Goal: Complete application form

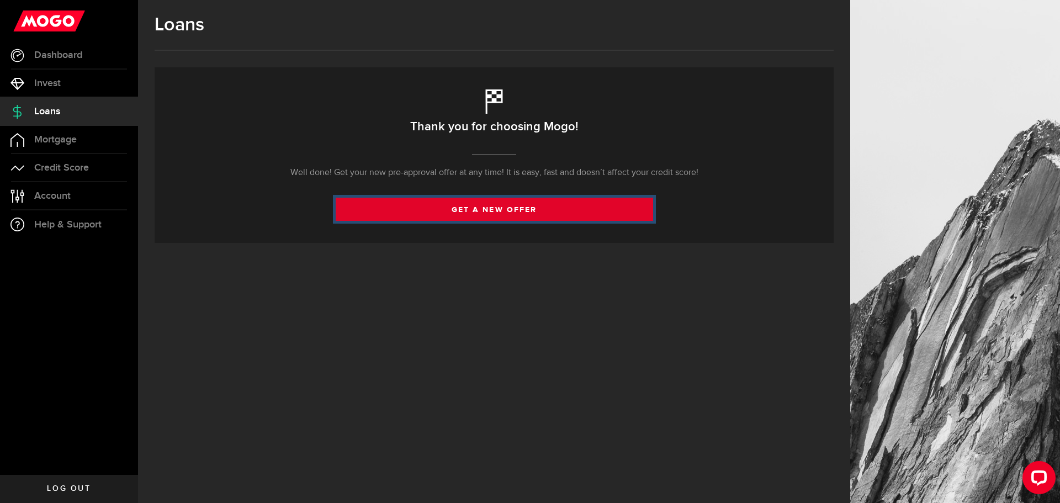
click at [489, 206] on link "get a new offer" at bounding box center [494, 209] width 317 height 23
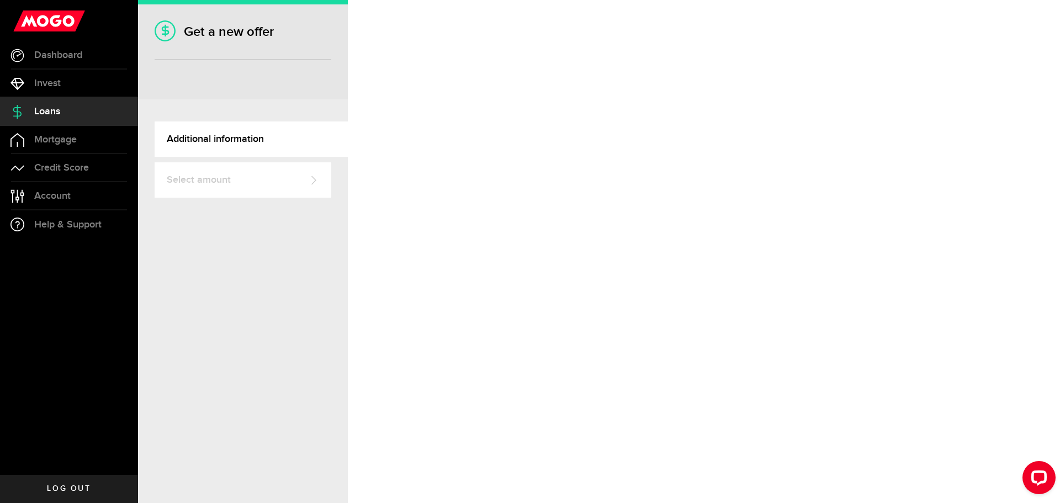
select select "Employed"
select select "10"
select select "9"
select select "bi_weekly"
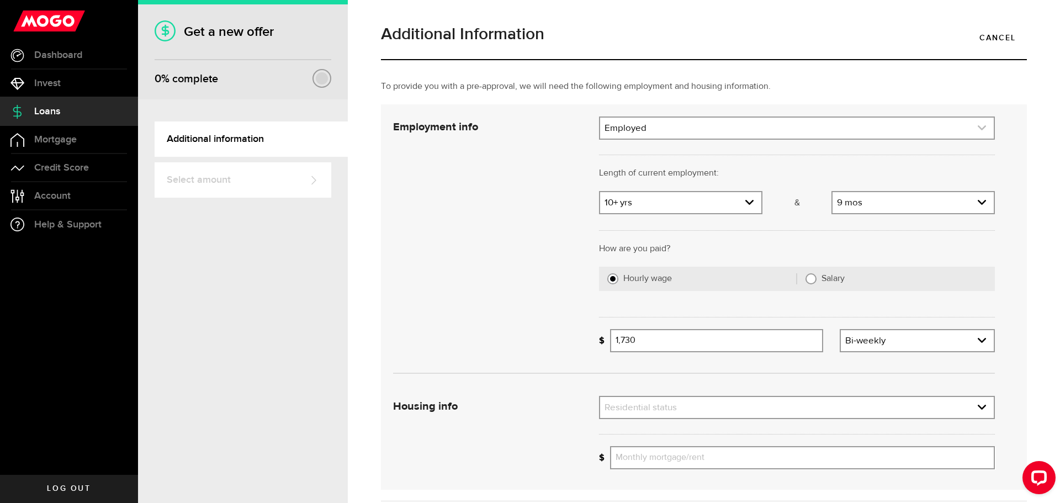
click at [688, 128] on link "expand select" at bounding box center [797, 128] width 394 height 21
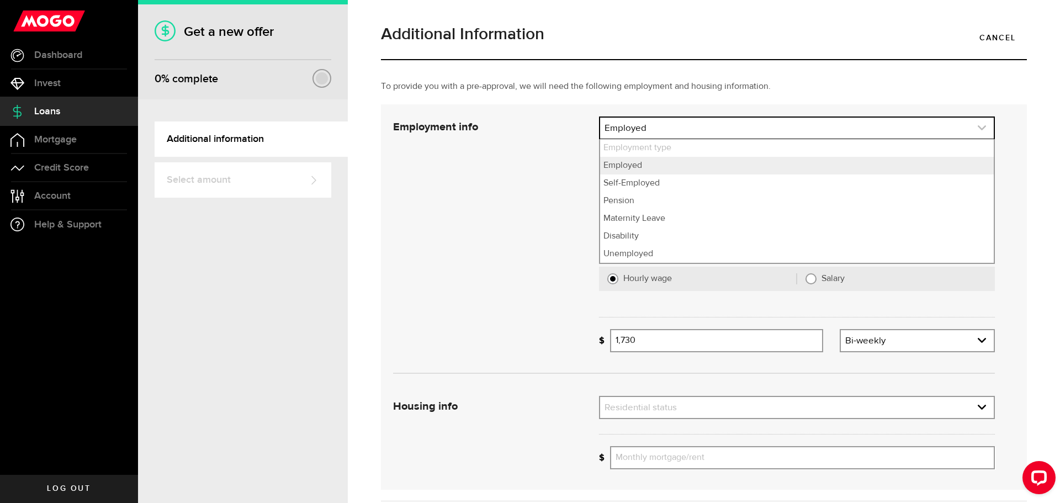
click at [688, 128] on link "expand select" at bounding box center [797, 128] width 394 height 21
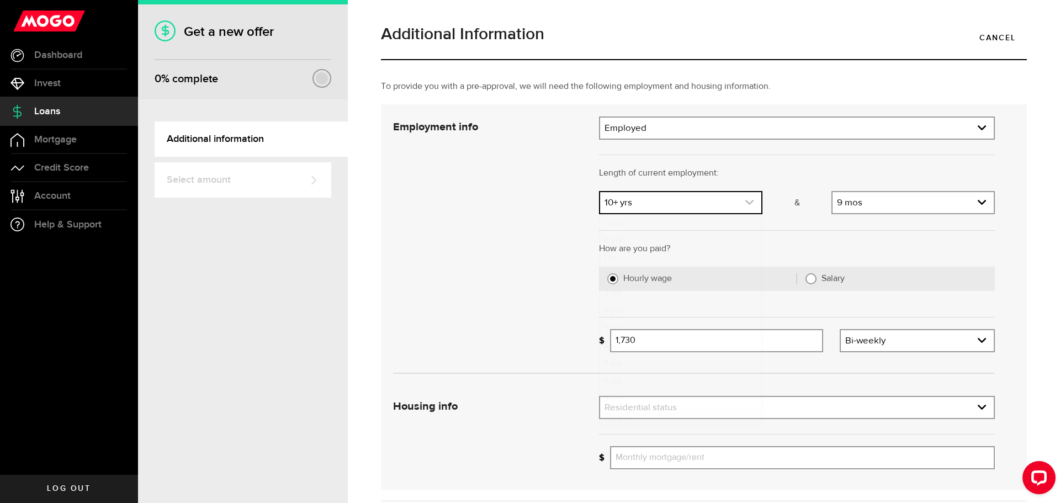
click at [614, 199] on link "expand select" at bounding box center [680, 202] width 161 height 21
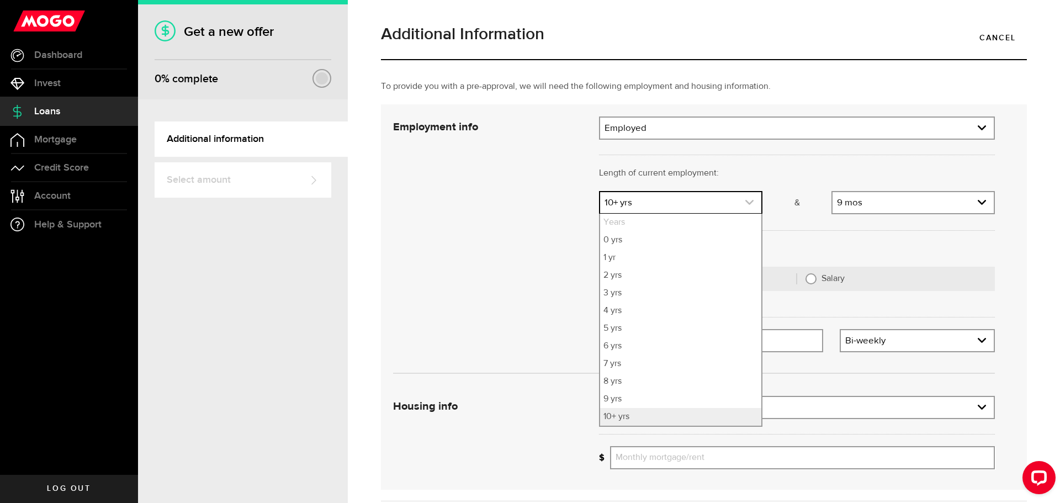
click at [614, 199] on link "expand select" at bounding box center [680, 202] width 161 height 21
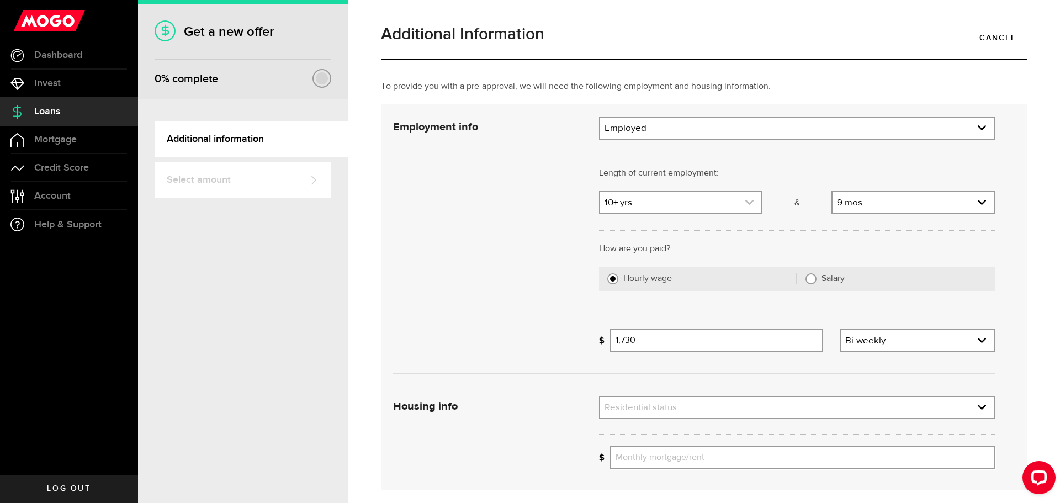
click at [619, 200] on link "expand select" at bounding box center [680, 202] width 161 height 21
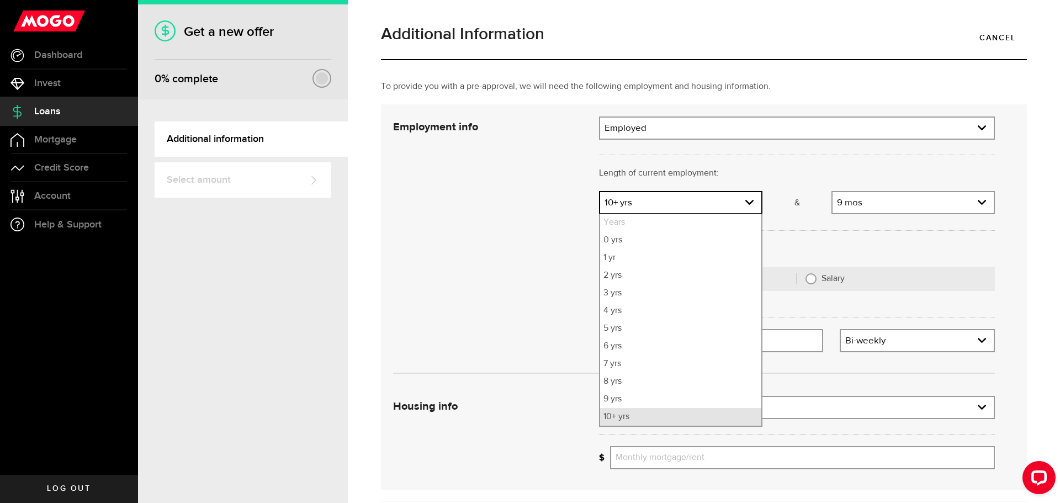
click at [661, 417] on li "10+ yrs" at bounding box center [680, 417] width 161 height 18
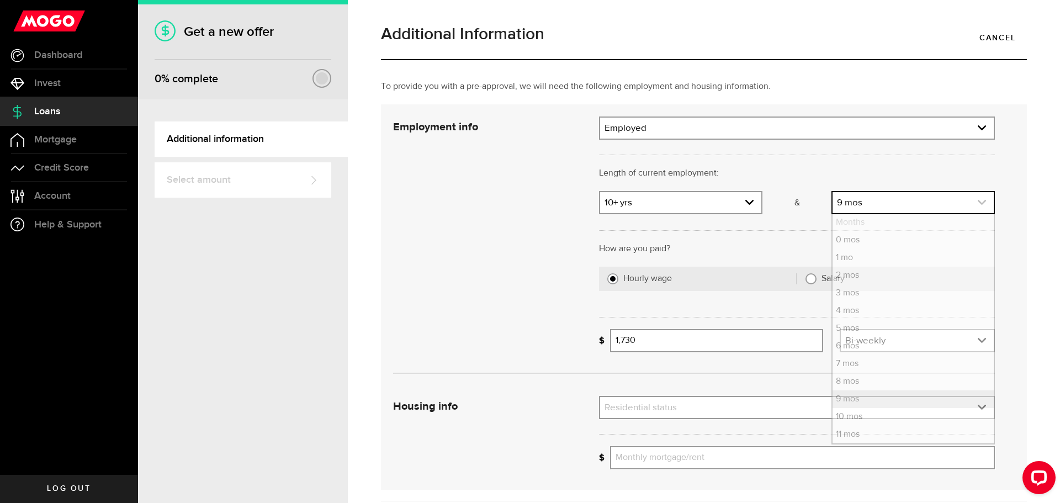
click at [859, 203] on link "expand select" at bounding box center [913, 202] width 161 height 21
click at [854, 435] on li "11 mos" at bounding box center [913, 435] width 161 height 18
select select "11"
click at [635, 200] on link "expand select" at bounding box center [680, 202] width 161 height 21
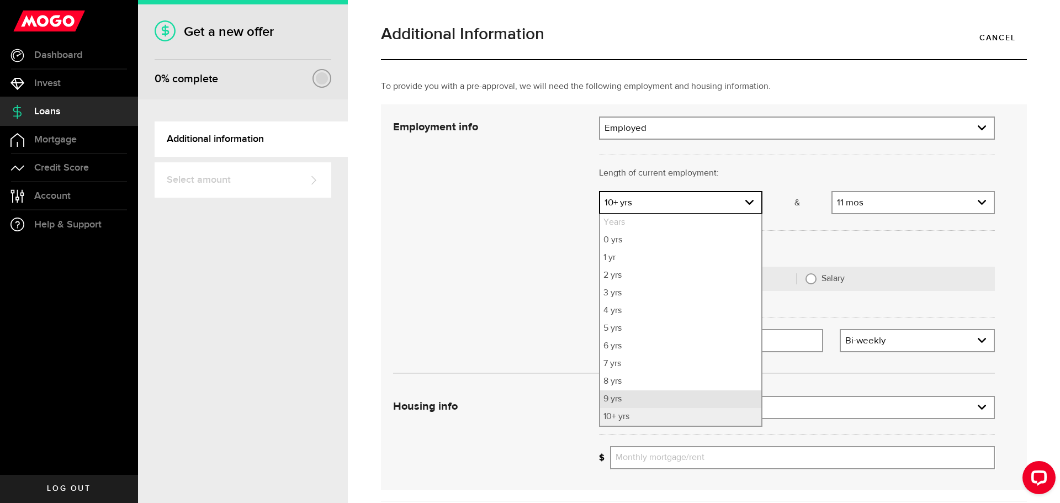
scroll to position [103, 0]
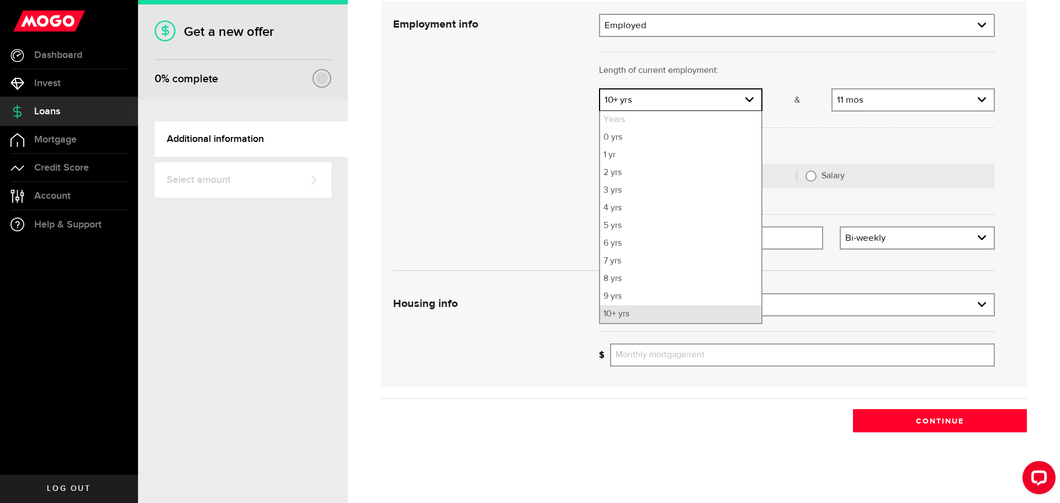
click at [623, 321] on li "10+ yrs" at bounding box center [680, 314] width 161 height 18
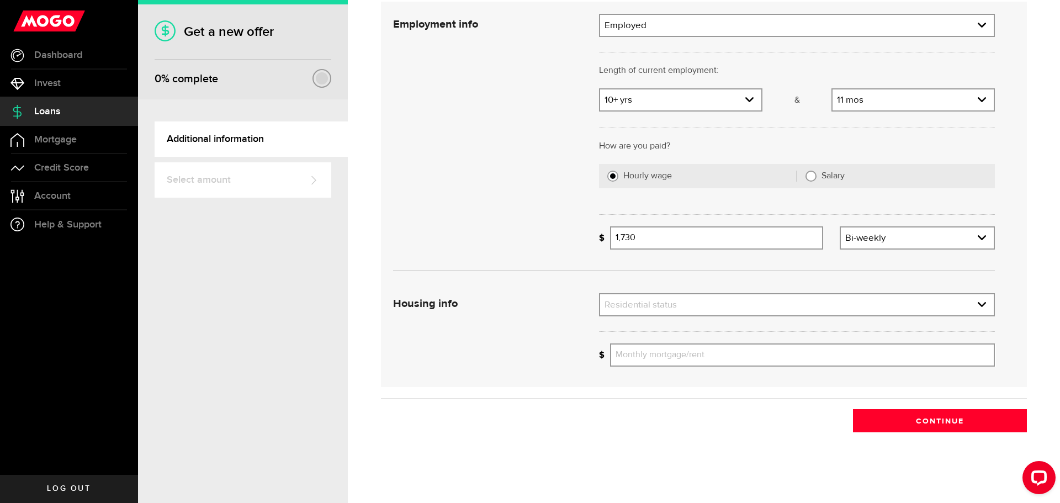
click at [806, 177] on input "Salary" at bounding box center [811, 176] width 11 height 11
radio input "true"
click at [977, 303] on icon "expand select" at bounding box center [981, 304] width 9 height 9
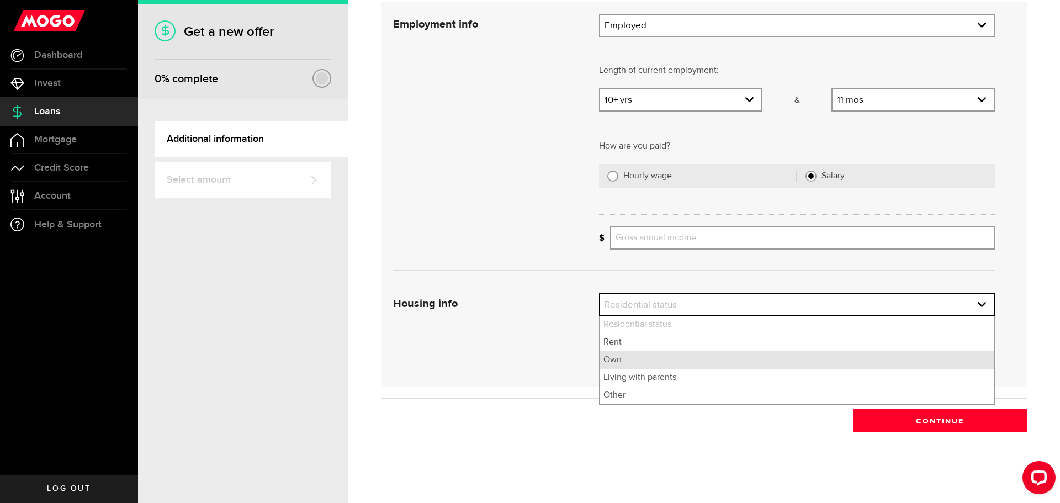
click at [619, 360] on li "Own" at bounding box center [797, 360] width 394 height 18
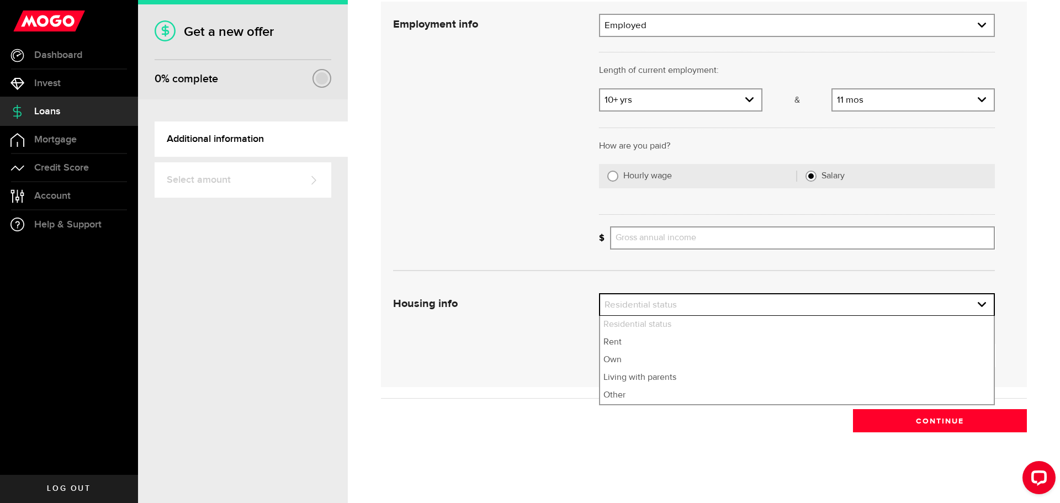
select select "Own"
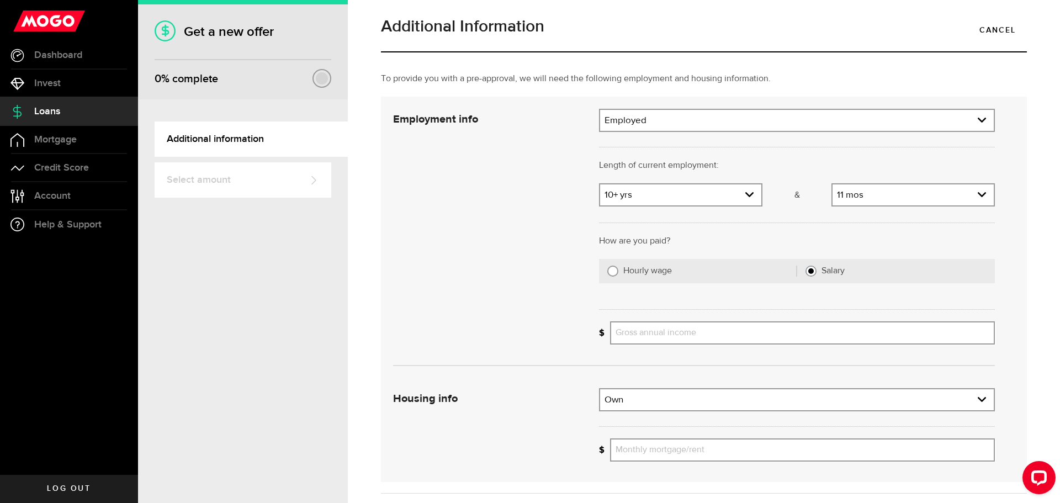
scroll to position [0, 0]
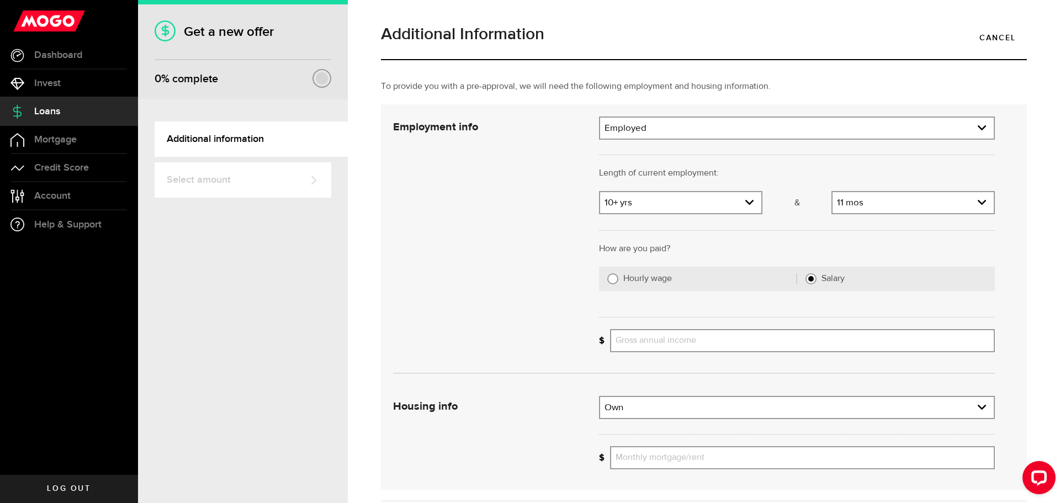
click at [61, 490] on span "Log out" at bounding box center [69, 489] width 44 height 8
